Goal: Share content: Share content

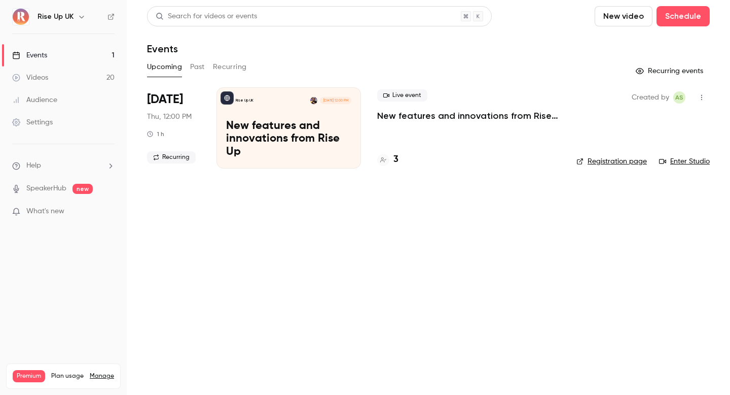
click at [78, 14] on icon "button" at bounding box center [82, 17] width 8 height 8
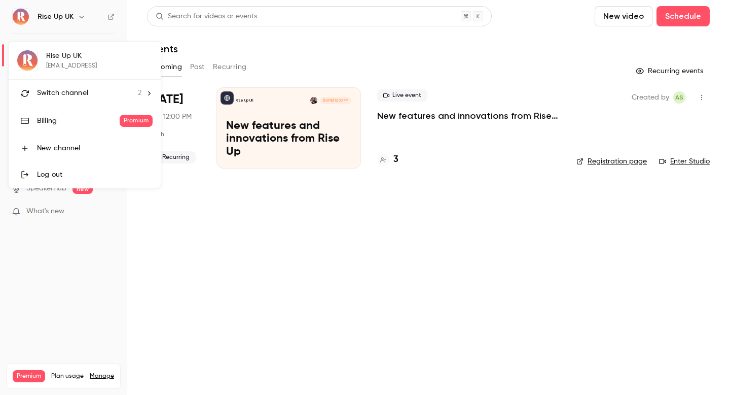
click at [103, 88] on div "Switch channel 2" at bounding box center [89, 93] width 105 height 11
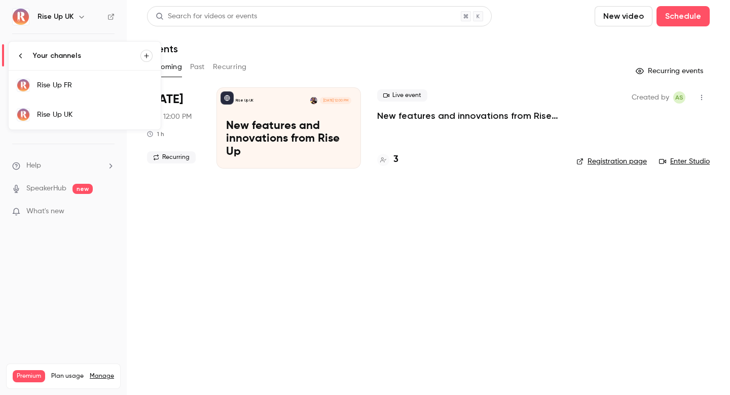
click at [102, 84] on div "Rise Up FR" at bounding box center [95, 85] width 116 height 10
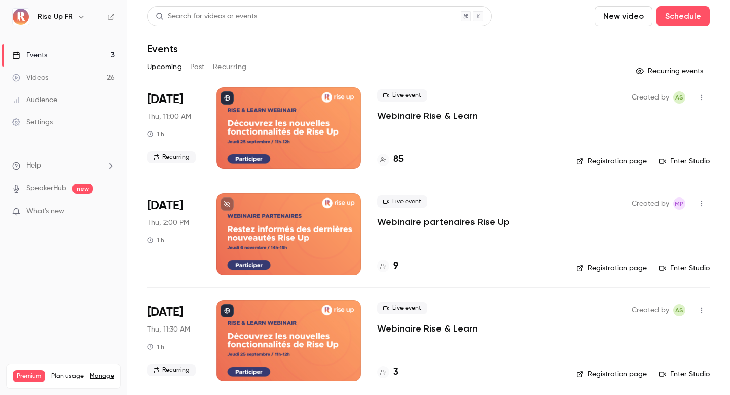
click at [79, 84] on link "Videos 26" at bounding box center [63, 77] width 127 height 22
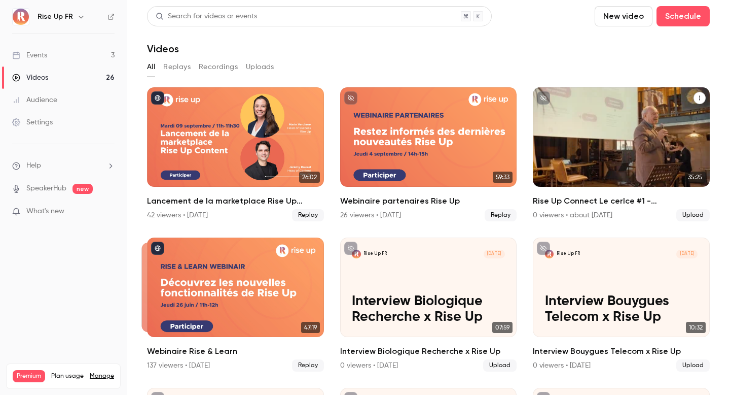
click at [584, 140] on p "Rise Up Connect Le cerlce #1 - [PERSON_NAME]" at bounding box center [621, 151] width 153 height 48
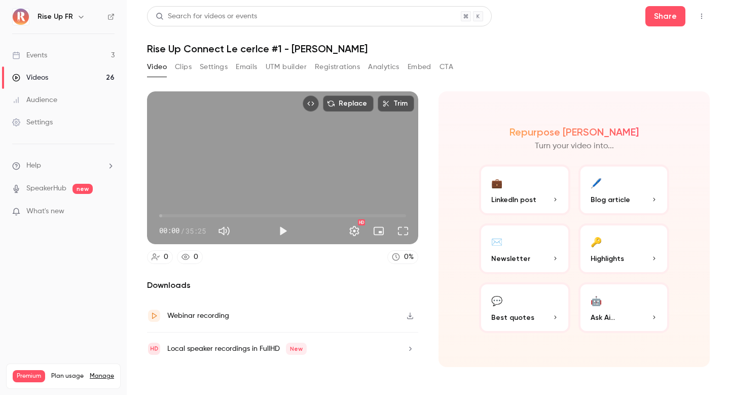
click at [189, 70] on button "Clips" at bounding box center [183, 67] width 17 height 16
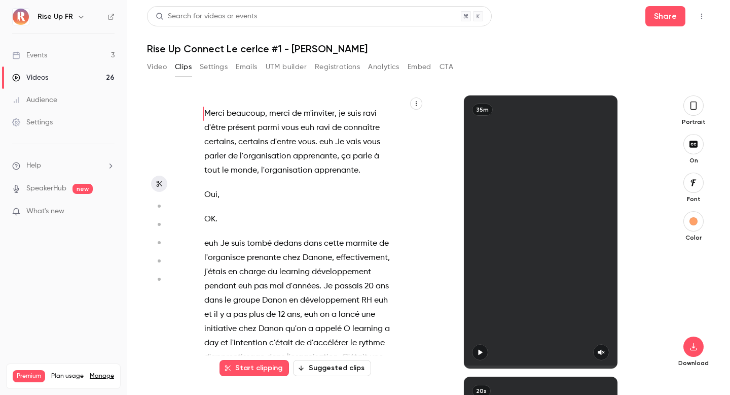
click at [207, 66] on button "Settings" at bounding box center [214, 67] width 28 height 16
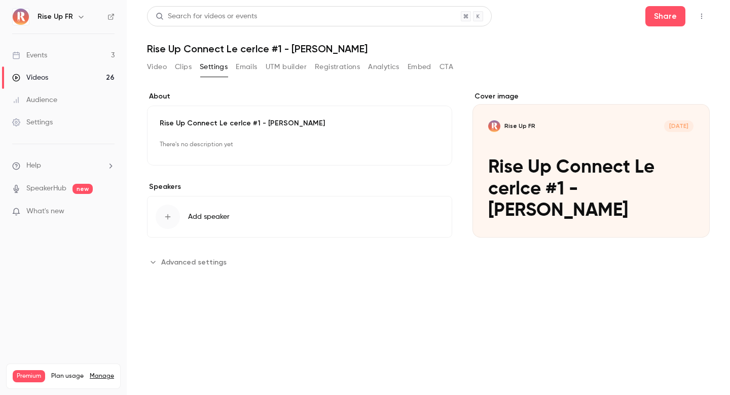
click at [231, 67] on div "Video Clips Settings Emails UTM builder Registrations Analytics Embed CTA" at bounding box center [300, 67] width 306 height 16
click at [243, 67] on button "Emails" at bounding box center [246, 67] width 21 height 16
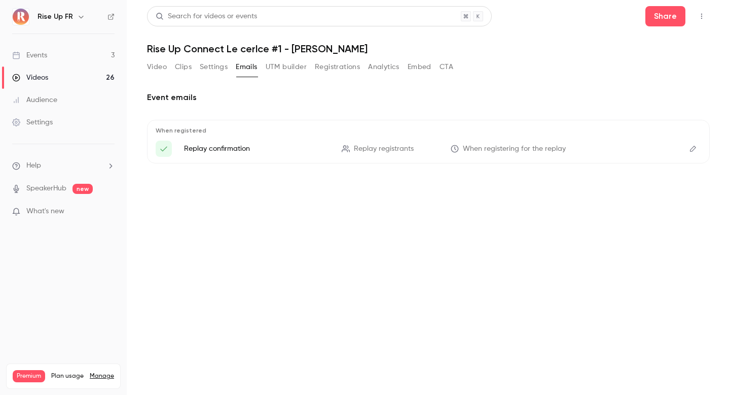
click at [285, 64] on button "UTM builder" at bounding box center [286, 67] width 41 height 16
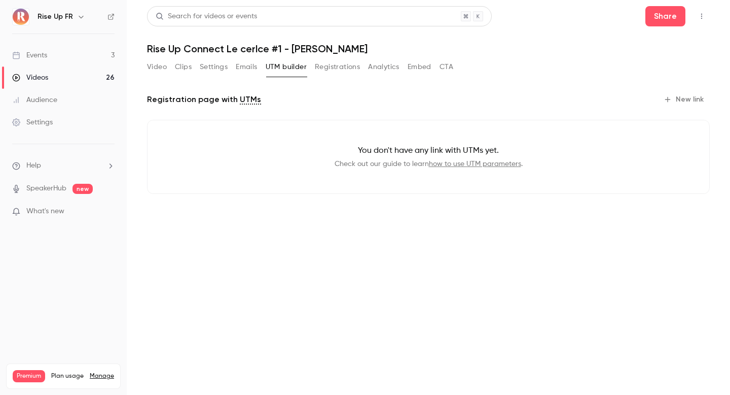
click at [335, 64] on button "Registrations" at bounding box center [337, 67] width 45 height 16
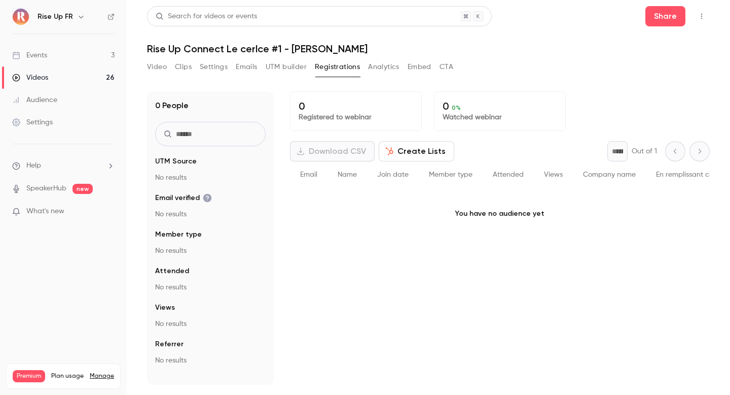
click at [385, 64] on button "Analytics" at bounding box center [383, 67] width 31 height 16
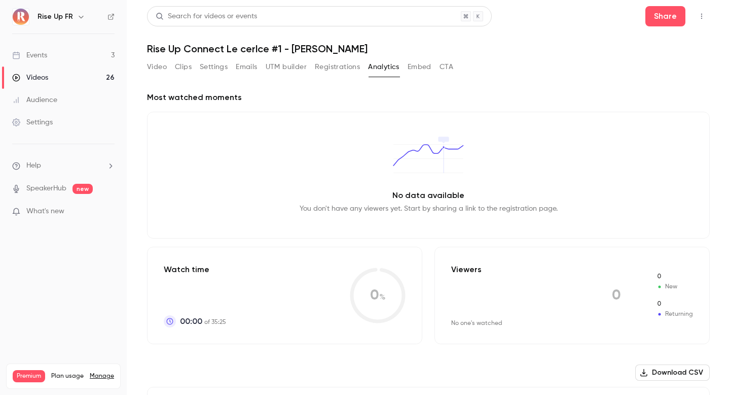
click at [418, 66] on button "Embed" at bounding box center [420, 67] width 24 height 16
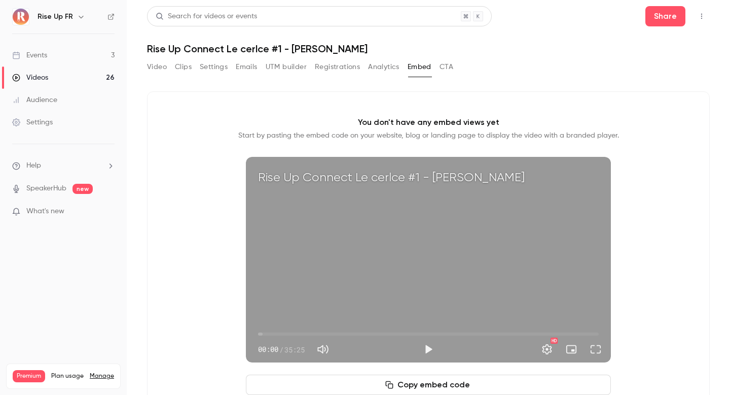
click at [149, 63] on button "Video" at bounding box center [157, 67] width 20 height 16
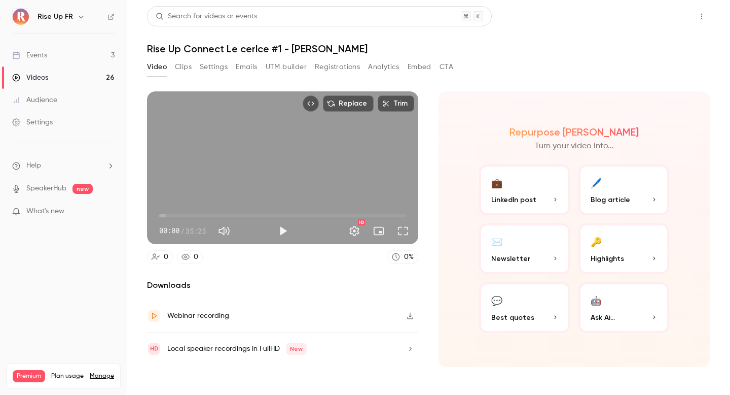
click at [668, 23] on button "Share" at bounding box center [666, 16] width 40 height 20
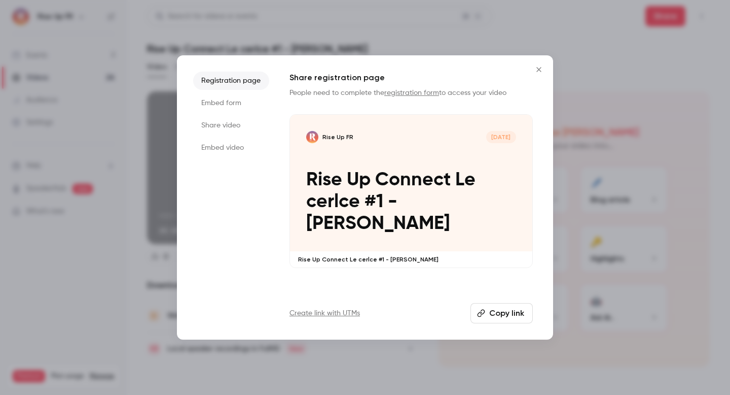
click at [498, 305] on button "Copy link" at bounding box center [502, 313] width 62 height 20
click at [225, 144] on li "Embed video" at bounding box center [231, 147] width 76 height 18
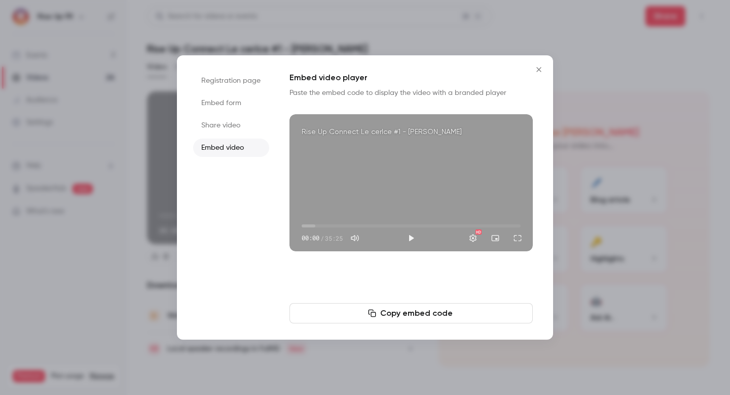
click at [446, 312] on button "Copy embed code" at bounding box center [411, 313] width 243 height 20
click at [98, 33] on div at bounding box center [365, 197] width 730 height 395
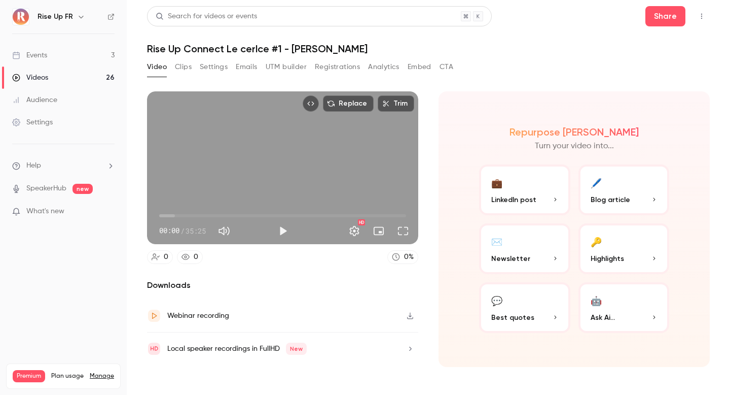
click at [67, 22] on div "Rise Up FR" at bounding box center [69, 17] width 62 height 12
click at [77, 17] on icon "button" at bounding box center [81, 17] width 8 height 8
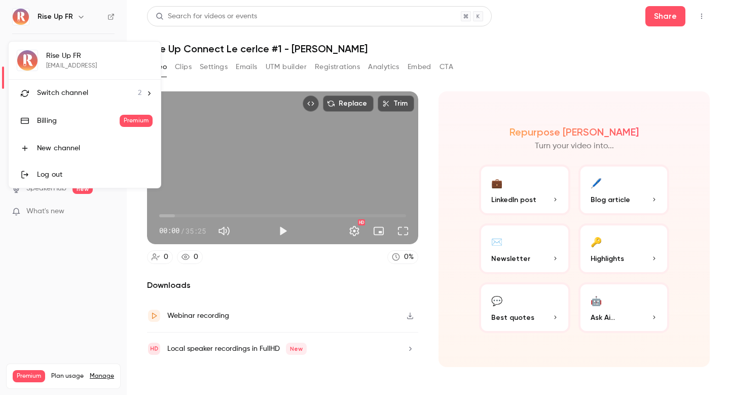
click at [89, 102] on li "Switch channel 2" at bounding box center [85, 93] width 152 height 27
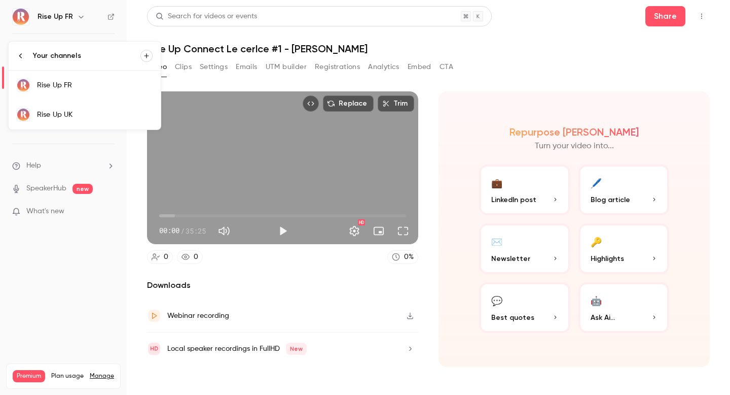
click at [93, 113] on div "Rise Up UK" at bounding box center [95, 115] width 116 height 10
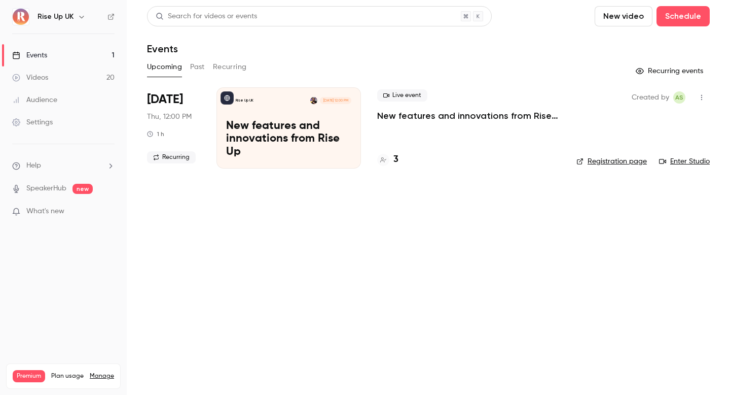
click at [37, 79] on div "Videos" at bounding box center [30, 78] width 36 height 10
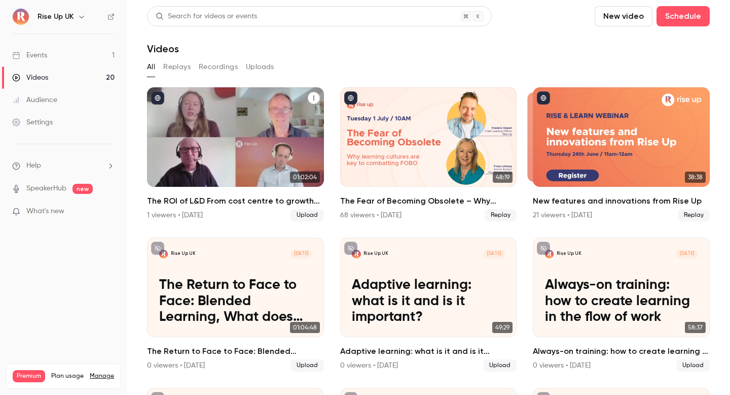
click at [259, 147] on p "The ROI of L&D From cost centre to growth engine" at bounding box center [235, 151] width 153 height 48
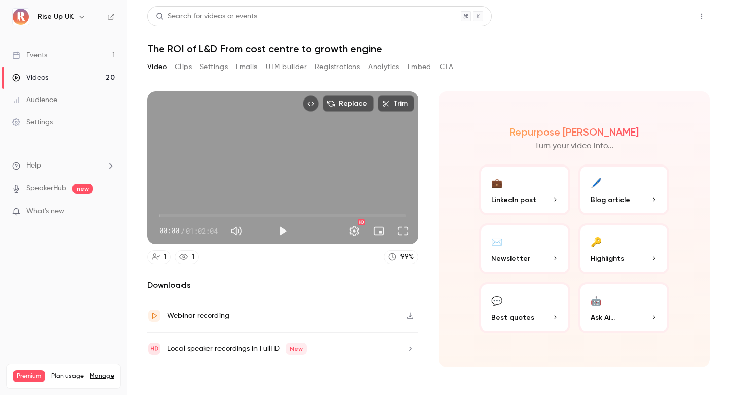
click at [659, 13] on button "Share" at bounding box center [666, 16] width 40 height 20
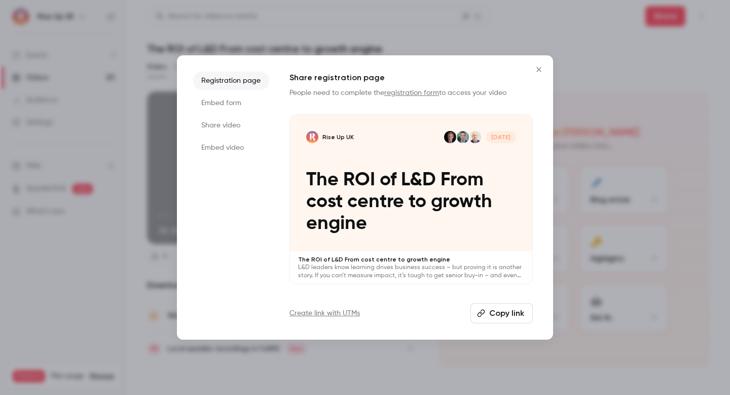
click at [227, 145] on li "Embed video" at bounding box center [231, 147] width 76 height 18
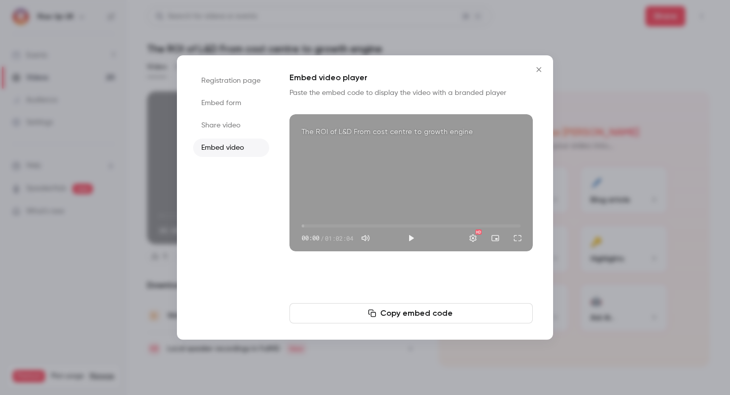
click at [367, 313] on button "Copy embed code" at bounding box center [411, 313] width 243 height 20
click at [387, 314] on button "Copy embed code" at bounding box center [411, 313] width 243 height 20
click at [231, 123] on li "Share video" at bounding box center [231, 125] width 76 height 18
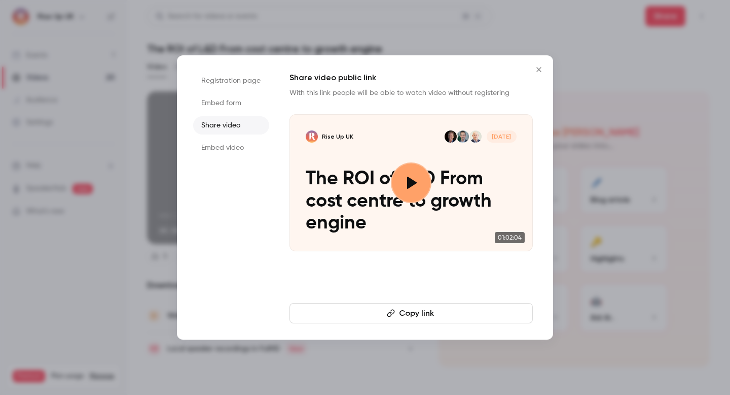
click at [423, 312] on button "Copy link" at bounding box center [411, 313] width 243 height 20
click at [153, 33] on div at bounding box center [365, 197] width 730 height 395
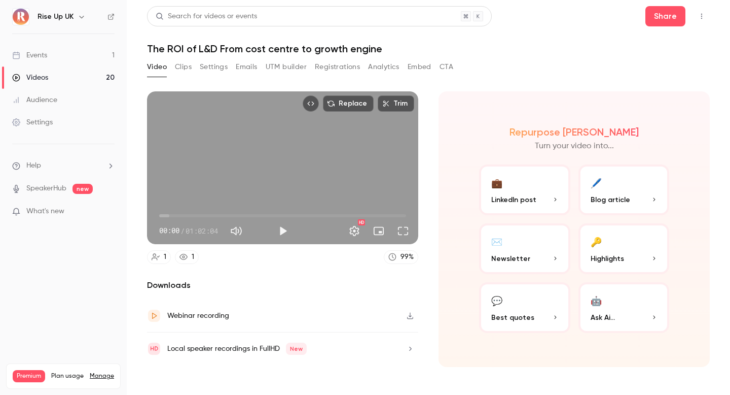
click at [78, 15] on icon "button" at bounding box center [82, 17] width 8 height 8
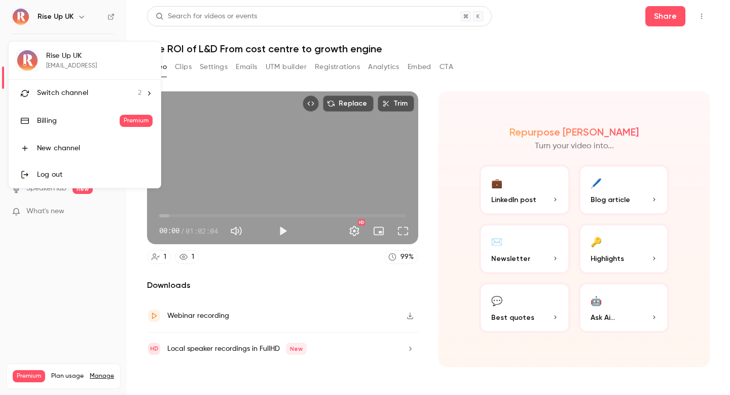
click at [80, 88] on span "Switch channel" at bounding box center [62, 93] width 51 height 11
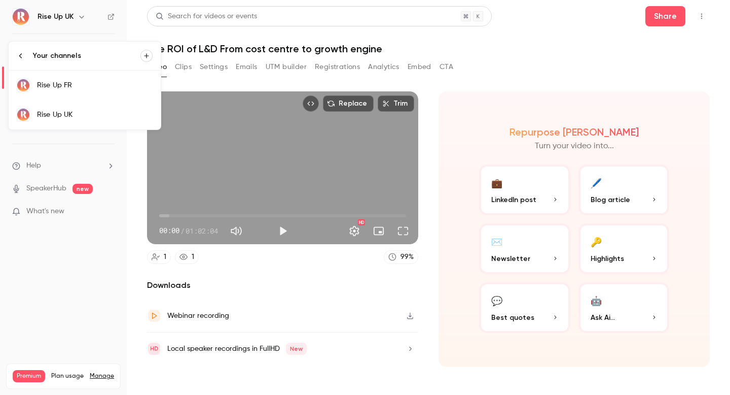
click at [77, 86] on div "Rise Up FR" at bounding box center [95, 85] width 116 height 10
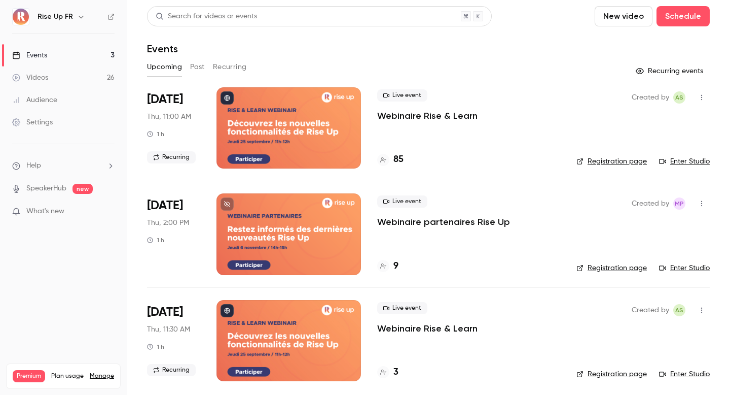
click at [77, 76] on link "Videos 26" at bounding box center [63, 77] width 127 height 22
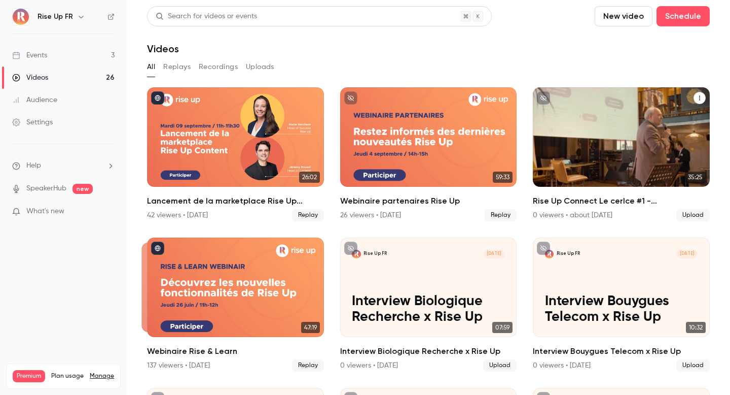
click at [653, 141] on p "Rise Up Connect Le cerlce #1 - [PERSON_NAME]" at bounding box center [621, 151] width 153 height 48
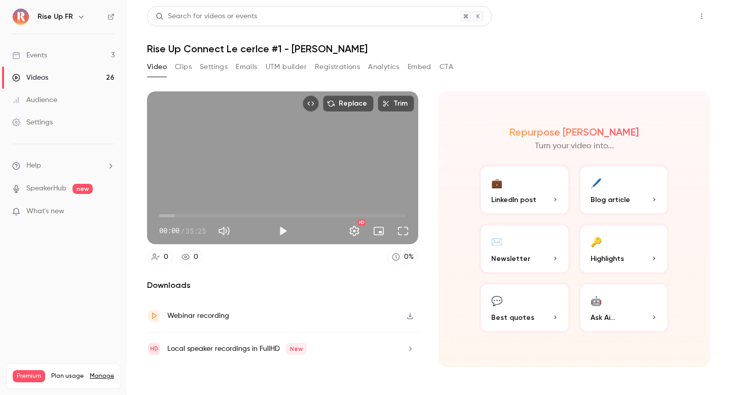
click at [667, 21] on button "Share" at bounding box center [666, 16] width 40 height 20
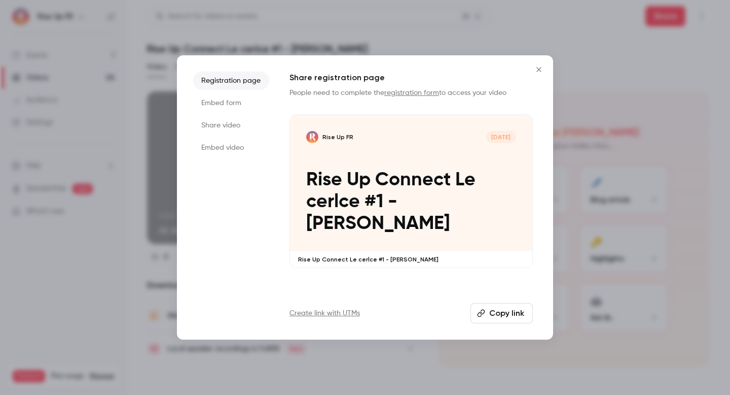
click at [228, 119] on li "Share video" at bounding box center [231, 125] width 76 height 18
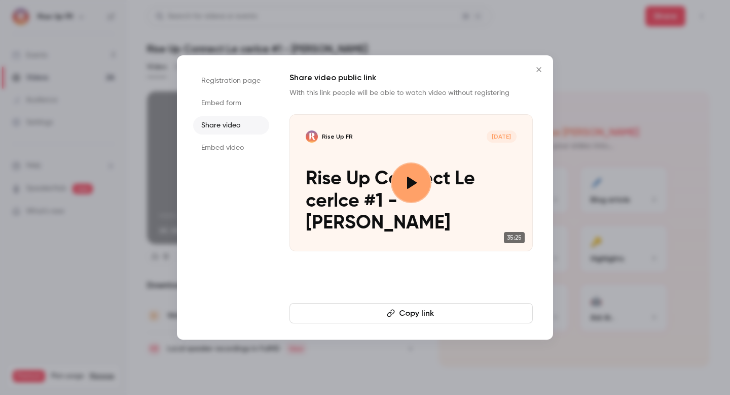
click at [388, 316] on icon "button" at bounding box center [391, 313] width 8 height 8
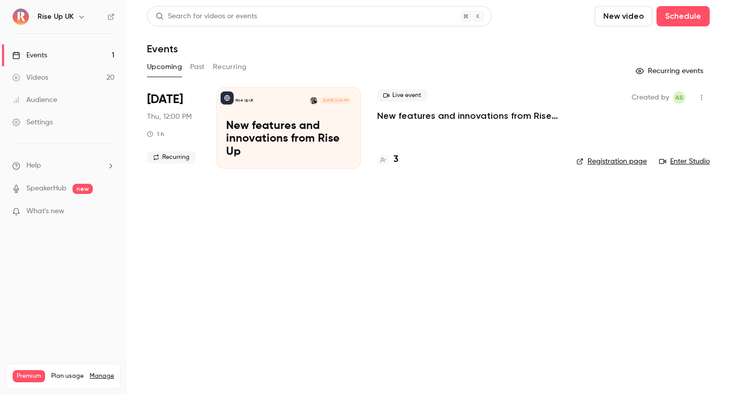
click at [73, 16] on div "Rise Up UK" at bounding box center [69, 17] width 62 height 12
click at [79, 17] on icon "button" at bounding box center [81, 17] width 5 height 3
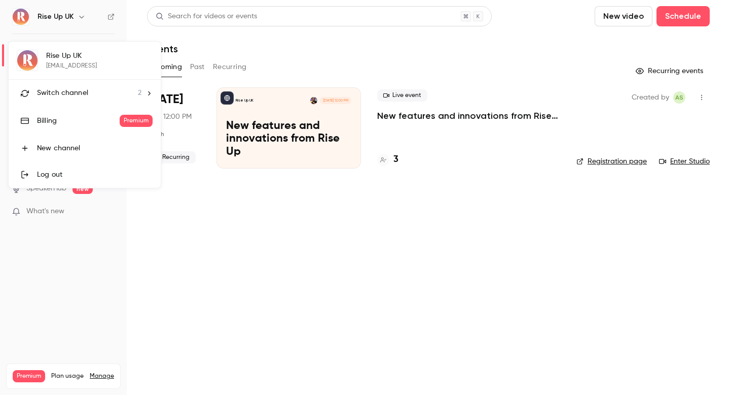
click at [99, 100] on li "Switch channel 2" at bounding box center [85, 93] width 152 height 27
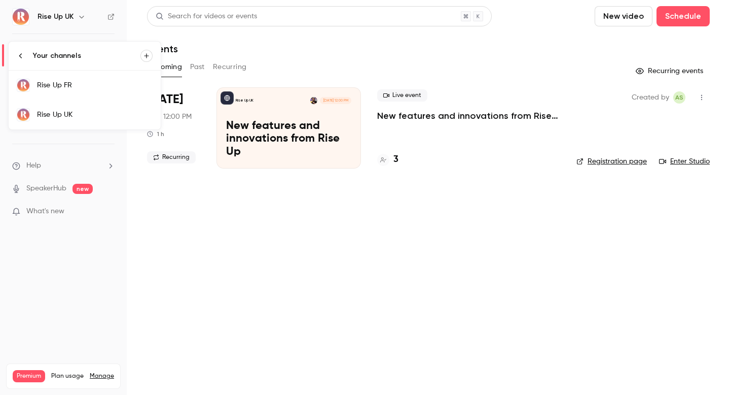
click at [101, 80] on div "Rise Up FR" at bounding box center [95, 85] width 116 height 10
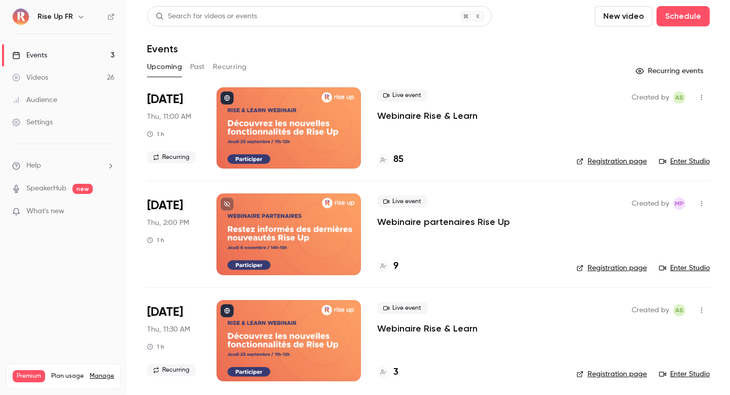
click at [600, 161] on link "Registration page" at bounding box center [612, 161] width 71 height 10
